Goal: Complete application form

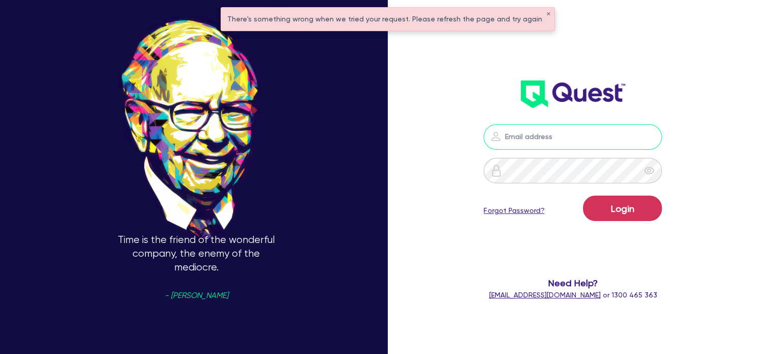
click at [526, 135] on input "email" at bounding box center [573, 136] width 178 height 25
type input "[EMAIL_ADDRESS][PERSON_NAME][DOMAIN_NAME]"
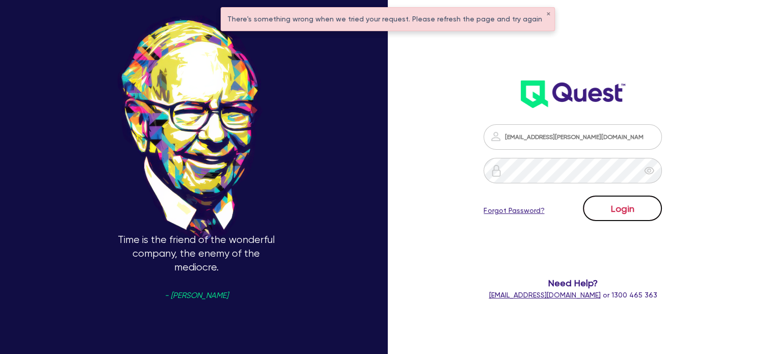
click at [602, 210] on button "Login" at bounding box center [622, 208] width 79 height 25
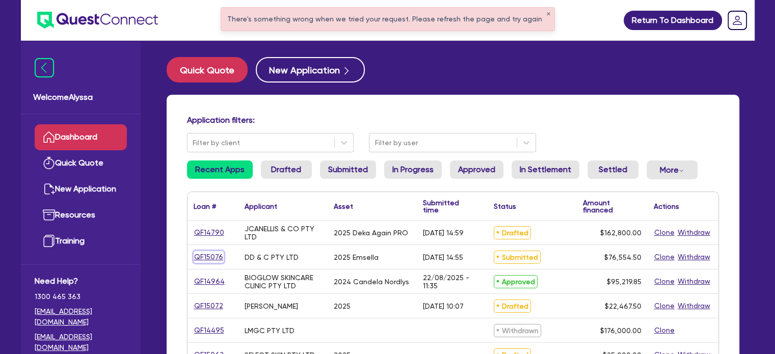
click at [208, 257] on link "QF15076" at bounding box center [209, 257] width 30 height 12
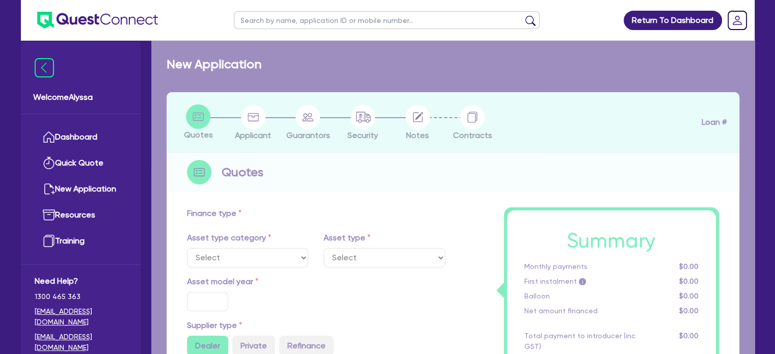
select select "SECONDARY_ASSETS"
type input "2025"
radio input "true"
type input "75,900"
type input "4"
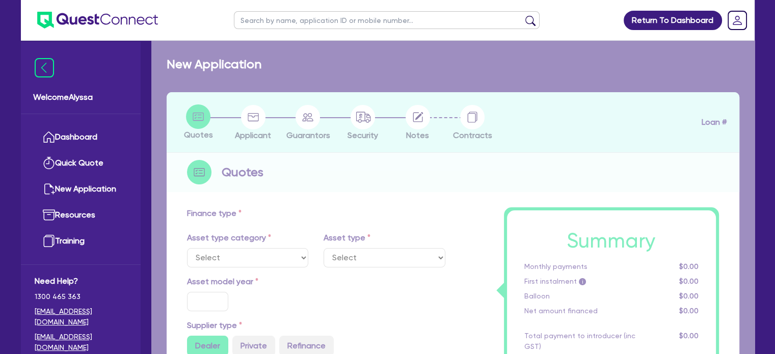
type input "3,062.18"
type input "7.49"
type input "900"
select select "MEDICAL_DENTAL_LABORATORY_EQUIPMENT"
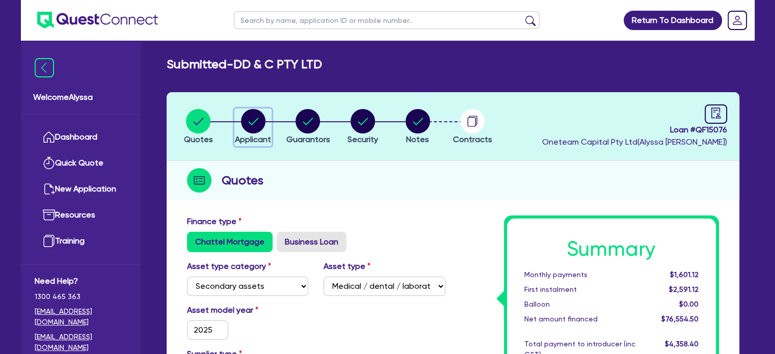
click at [247, 133] on button "Applicant" at bounding box center [253, 128] width 37 height 38
select select "COMPANY"
select select "HEALTH_BEAUTY"
select select "HAIR_BEAUTY_SALONS"
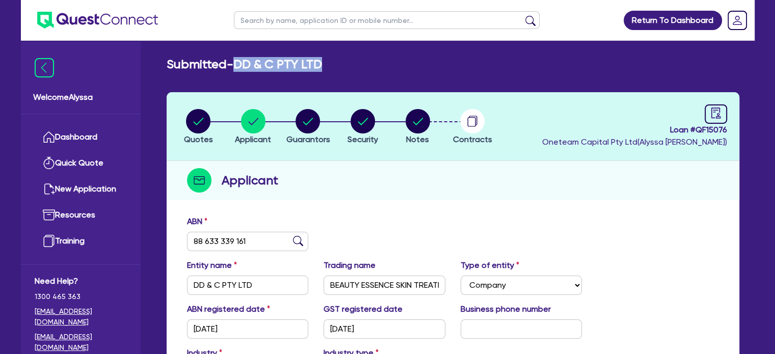
drag, startPoint x: 344, startPoint y: 57, endPoint x: 239, endPoint y: 57, distance: 105.0
click at [239, 57] on main "Submitted - DD & C PTY LTD Quotes Applicant [GEOGRAPHIC_DATA] Security Notes Co…" at bounding box center [453, 278] width 604 height 475
copy h2 "DD & C PTY LTD"
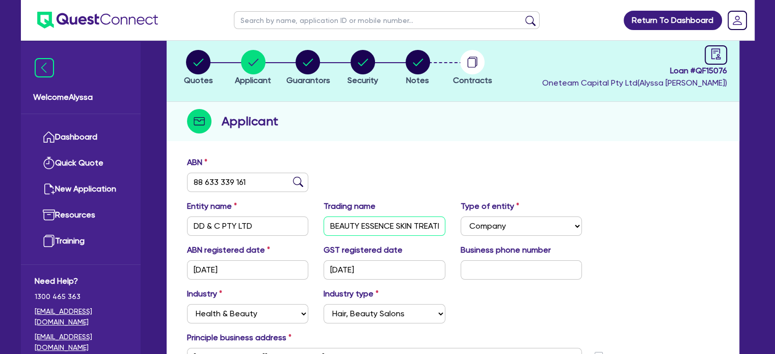
scroll to position [0, 21]
drag, startPoint x: 329, startPoint y: 226, endPoint x: 453, endPoint y: 226, distance: 123.4
click at [453, 226] on div "Entity name DD & C PTY LTD Trading name BEAUTY ESSENCE SKIN TREATMENT Type of e…" at bounding box center [453, 222] width 548 height 44
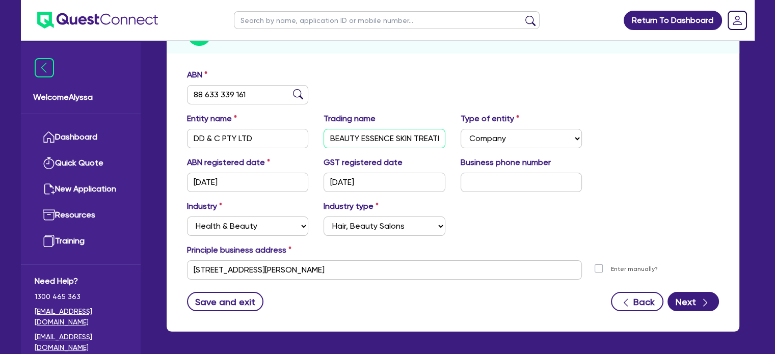
scroll to position [149, 0]
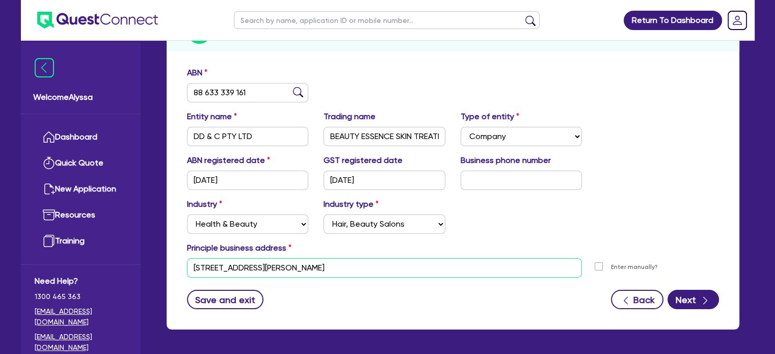
drag, startPoint x: 340, startPoint y: 273, endPoint x: 184, endPoint y: 254, distance: 157.6
click at [184, 254] on div "Principle business address [STREET_ADDRESS][PERSON_NAME] [STREET_ADDRESS][PERSO…" at bounding box center [453, 260] width 548 height 36
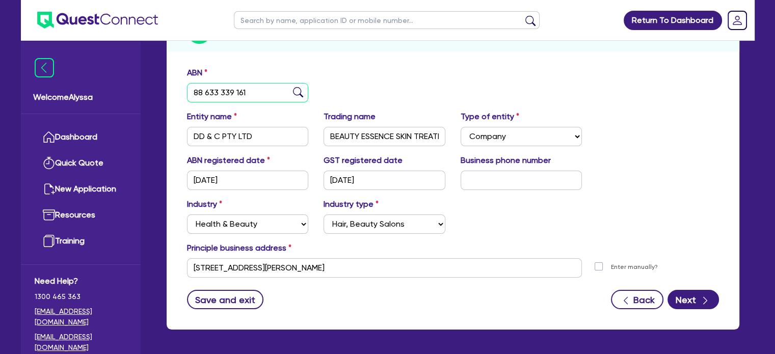
drag, startPoint x: 253, startPoint y: 99, endPoint x: 177, endPoint y: 93, distance: 76.2
click at [177, 93] on div "ABN 88 633 339 161 Entity name DD & C PTY LTD Trading name BEAUTY ESSENCE SKIN …" at bounding box center [453, 196] width 573 height 268
drag, startPoint x: 332, startPoint y: 132, endPoint x: 485, endPoint y: 146, distance: 153.6
click at [485, 146] on div "Entity name DD & C PTY LTD Trading name BEAUTY ESSENCE SKIN TREATMENT Type of e…" at bounding box center [453, 133] width 548 height 44
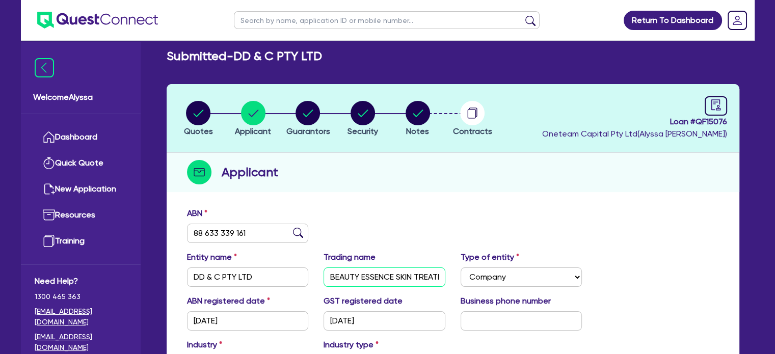
scroll to position [8, 0]
click at [315, 19] on input "text" at bounding box center [387, 20] width 306 height 18
type input "[PERSON_NAME]"
click button "submit" at bounding box center [531, 22] width 16 height 14
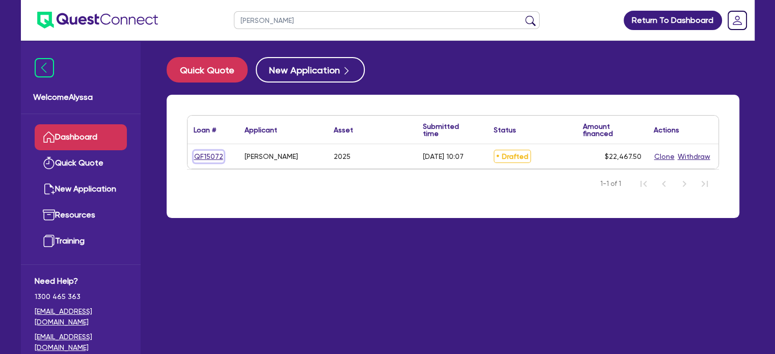
click at [202, 152] on link "QF15072" at bounding box center [209, 157] width 30 height 12
select select "TERTIARY_ASSETS"
select select "BEAUTY_EQUIPMENT"
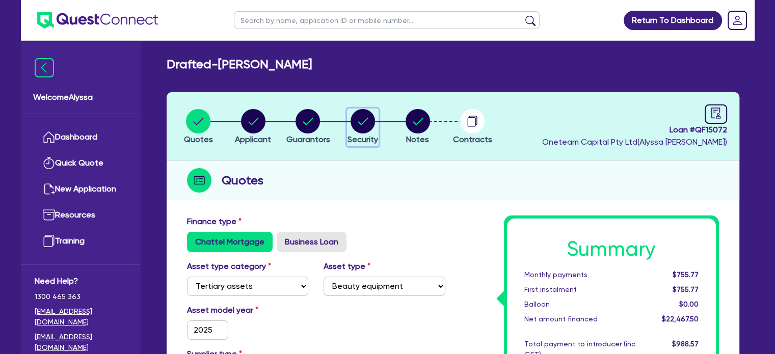
click at [366, 122] on circle "button" at bounding box center [363, 121] width 24 height 24
select select "TERTIARY_ASSETS"
select select "BEAUTY_EQUIPMENT"
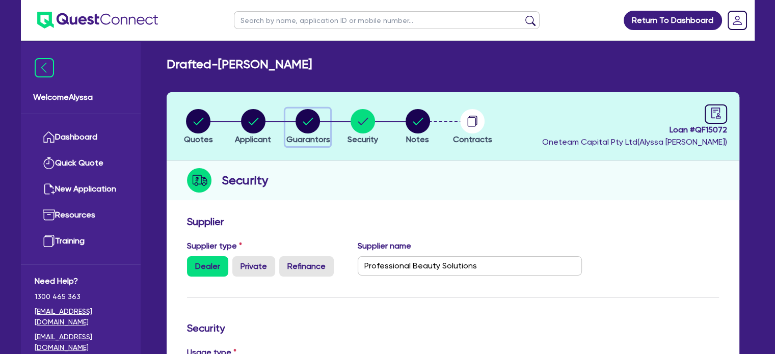
click at [327, 125] on div "button" at bounding box center [308, 121] width 44 height 24
select select "MRS"
select select "QLD"
select select "MARRIED"
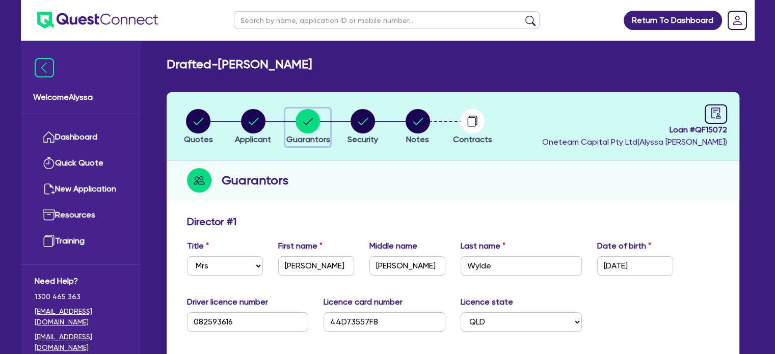
scroll to position [246, 0]
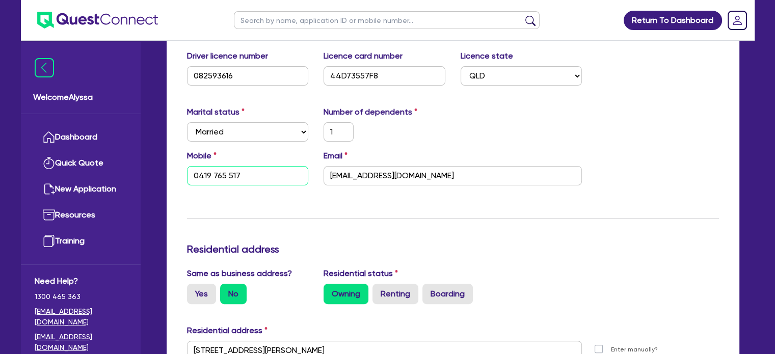
drag, startPoint x: 262, startPoint y: 176, endPoint x: 172, endPoint y: 168, distance: 90.2
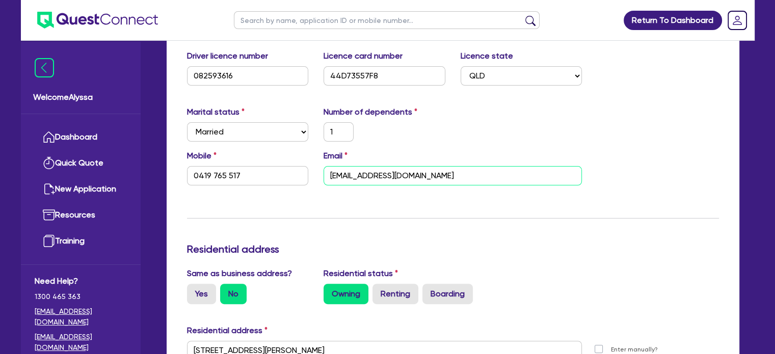
drag, startPoint x: 476, startPoint y: 182, endPoint x: 319, endPoint y: 168, distance: 157.6
click at [319, 168] on div "Email [EMAIL_ADDRESS][DOMAIN_NAME]" at bounding box center [453, 168] width 274 height 36
